Goal: Transaction & Acquisition: Purchase product/service

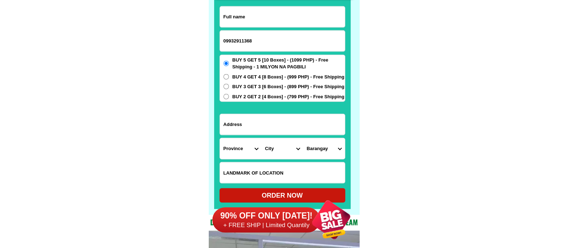
type input "09932911368"
click at [246, 20] on input "Input full_name" at bounding box center [282, 16] width 125 height 21
paste input "[PERSON_NAME]"
type input "[PERSON_NAME]"
click at [242, 97] on span "BUY 2 GET 2 [4 Boxes] - (799 PHP) - Free Shipping" at bounding box center [289, 96] width 112 height 7
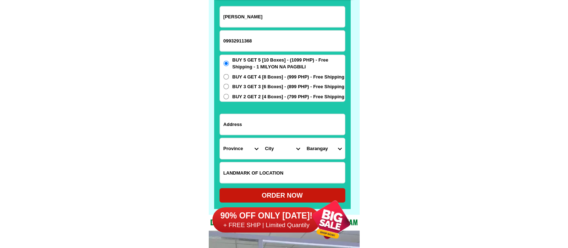
click at [229, 97] on input "BUY 2 GET 2 [4 Boxes] - (799 PHP) - Free Shipping" at bounding box center [226, 96] width 5 height 5
radio input "true"
click at [235, 128] on input "Input address" at bounding box center [282, 124] width 125 height 21
paste input "Klinan 6 Polomolok [GEOGRAPHIC_DATA]"
type input "Klinan 6 Polomolok [GEOGRAPHIC_DATA]"
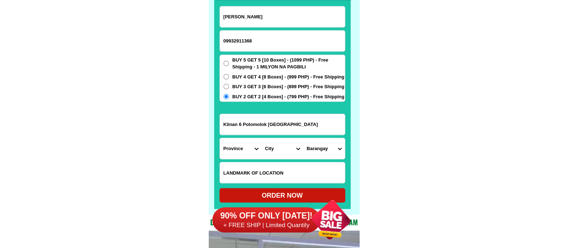
click at [230, 148] on select "Province [GEOGRAPHIC_DATA] [GEOGRAPHIC_DATA][PERSON_NAME][GEOGRAPHIC_DATA][GEOG…" at bounding box center [241, 148] width 42 height 21
select select "63_995"
click at [220, 138] on select "Province [GEOGRAPHIC_DATA] [GEOGRAPHIC_DATA][PERSON_NAME][GEOGRAPHIC_DATA][GEOG…" at bounding box center [241, 148] width 42 height 21
click at [271, 148] on select "City General-[GEOGRAPHIC_DATA]-city [GEOGRAPHIC_DATA]-[GEOGRAPHIC_DATA]-[GEOGRA…" at bounding box center [283, 148] width 42 height 21
select select "63_9953239"
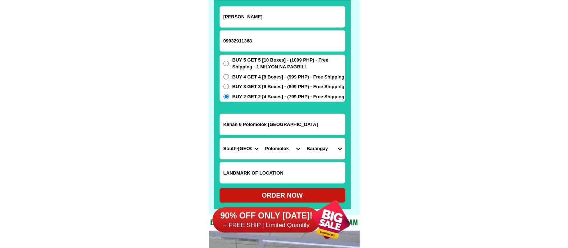
click at [262, 138] on select "City General-[GEOGRAPHIC_DATA]-city [GEOGRAPHIC_DATA]-[GEOGRAPHIC_DATA]-[GEOGRA…" at bounding box center [283, 148] width 42 height 21
click at [313, 149] on select "Barangay [GEOGRAPHIC_DATA] site Crossing palkan [PERSON_NAME] Klinan 6 [GEOGRAP…" at bounding box center [324, 148] width 42 height 21
select select "63_99532396432"
click at [303, 138] on select "Barangay [GEOGRAPHIC_DATA] site Crossing palkan [PERSON_NAME] Klinan 6 [GEOGRAP…" at bounding box center [324, 148] width 42 height 21
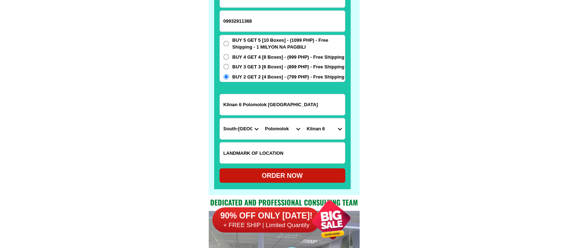
scroll to position [5679, 0]
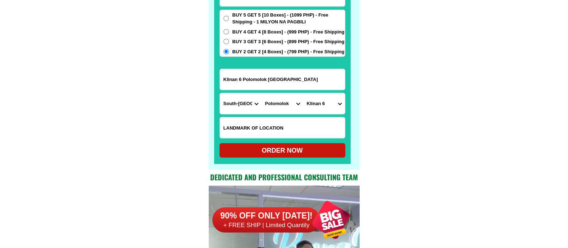
click at [277, 152] on div "ORDER NOW" at bounding box center [283, 151] width 126 height 10
radio input "true"
